Goal: Navigation & Orientation: Find specific page/section

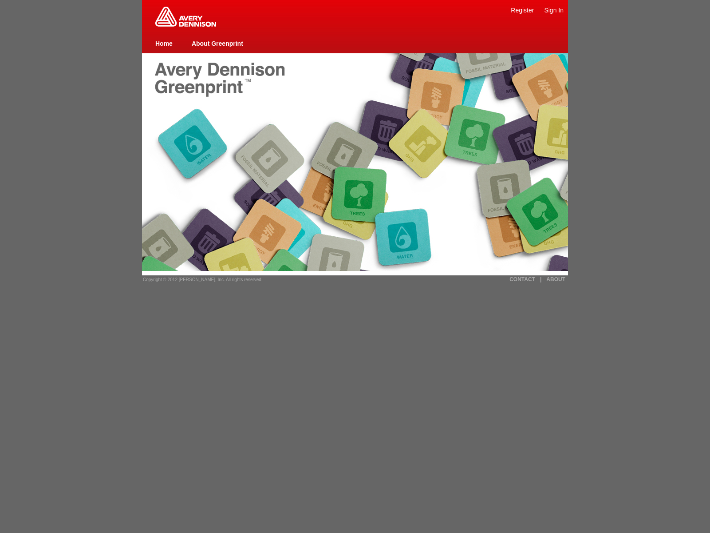
click at [186, 25] on img at bounding box center [185, 17] width 61 height 20
click at [200, 279] on span "Copyright © 2012 [PERSON_NAME], Inc. All rights reserved." at bounding box center [203, 279] width 120 height 5
click at [541, 279] on link "|" at bounding box center [540, 279] width 1 height 6
